Goal: Task Accomplishment & Management: Complete application form

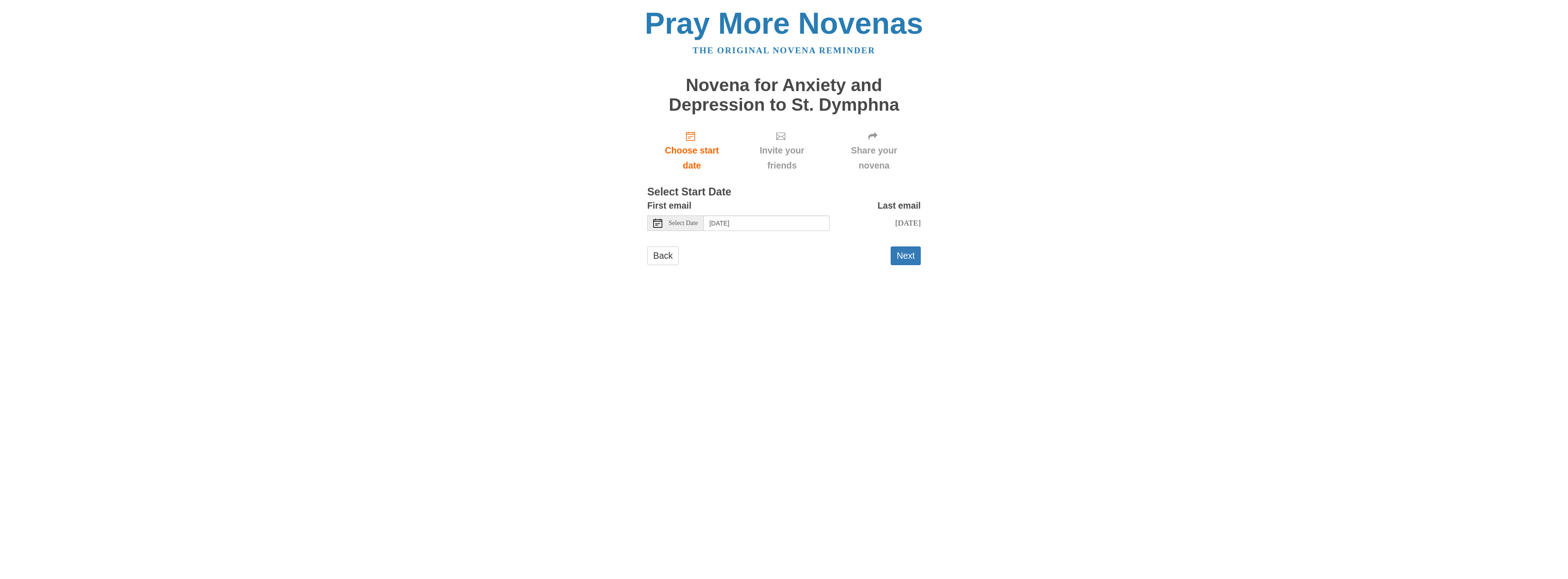
click at [691, 224] on span "Select Date" at bounding box center [684, 223] width 29 height 6
click at [900, 253] on button "Next" at bounding box center [905, 255] width 30 height 19
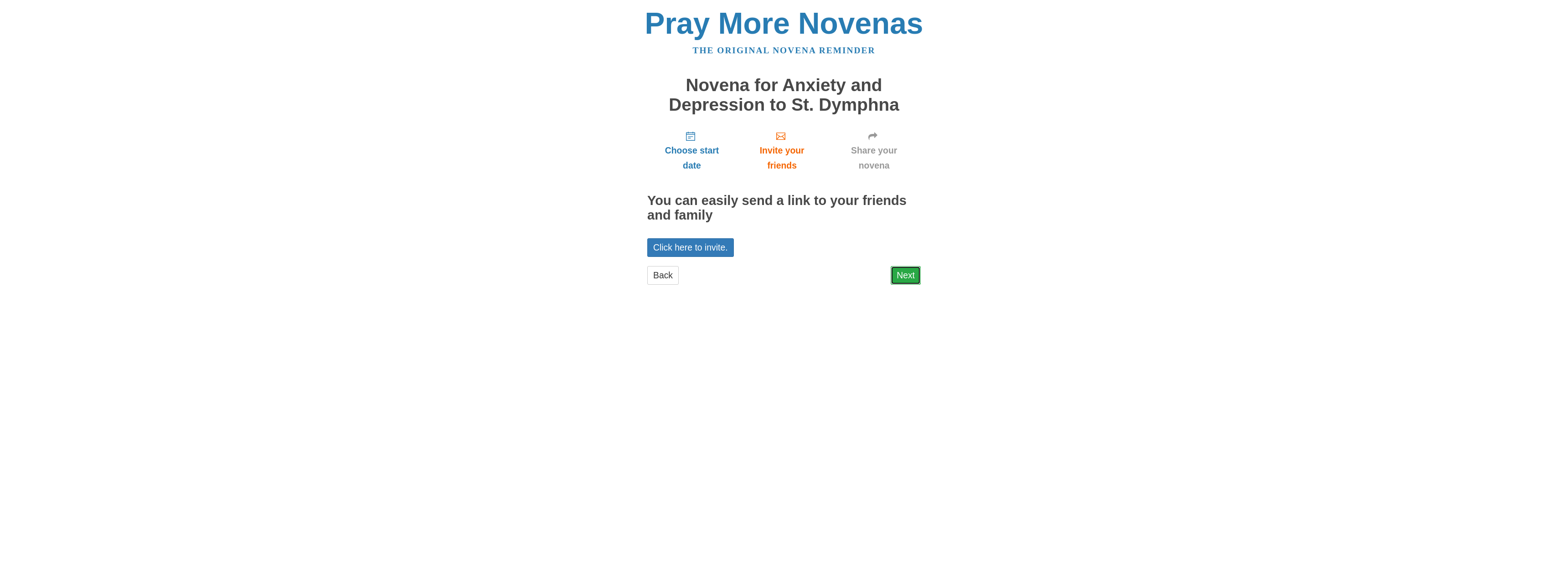
click at [906, 271] on link "Next" at bounding box center [905, 275] width 30 height 19
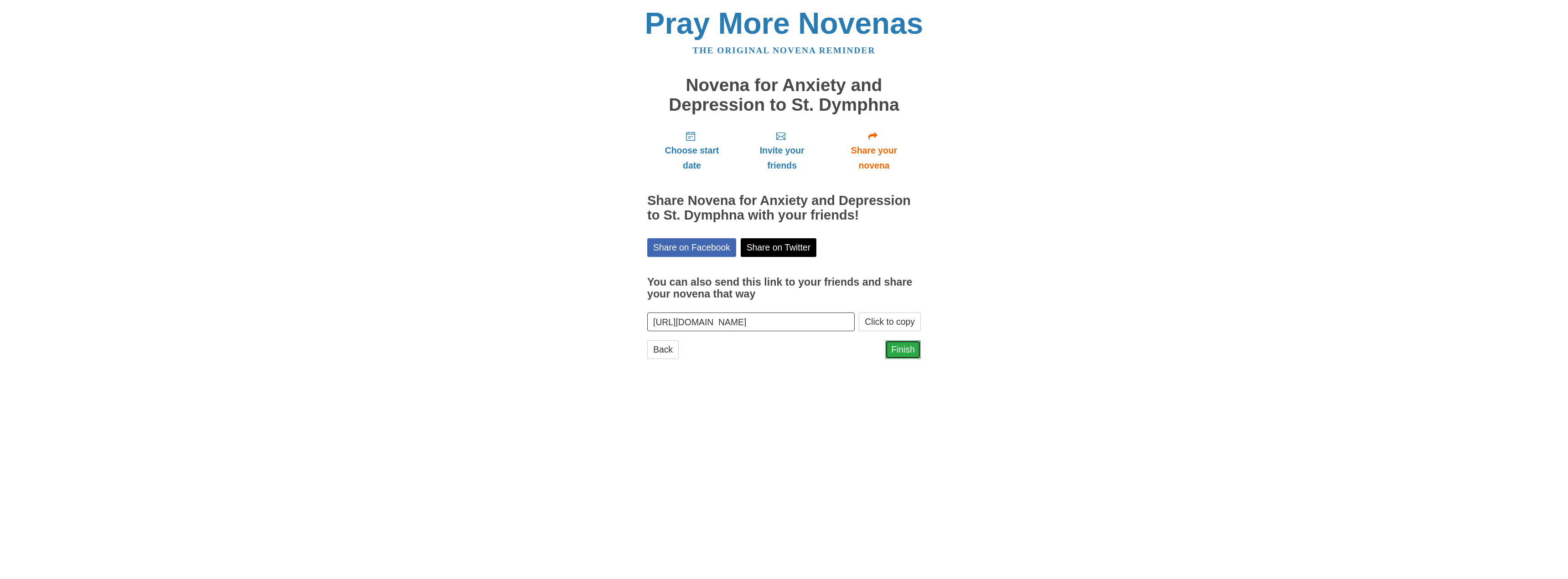
click at [906, 356] on link "Finish" at bounding box center [903, 349] width 35 height 19
